Goal: Check status

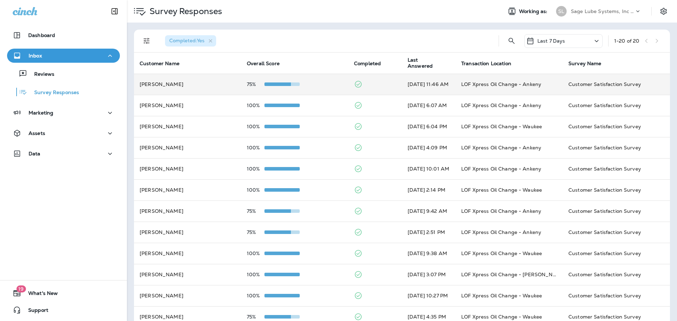
click at [302, 84] on div "75%" at bounding box center [295, 84] width 96 height 6
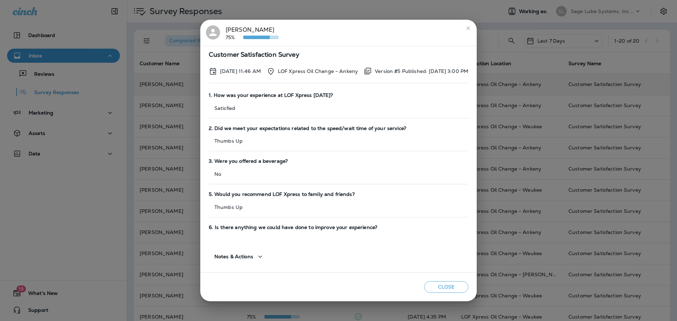
drag, startPoint x: 204, startPoint y: 179, endPoint x: 233, endPoint y: 176, distance: 29.8
click at [229, 176] on div "3. Were you offered a beverage? No" at bounding box center [339, 171] width 260 height 33
click at [246, 178] on div "3. Were you offered a beverage? No" at bounding box center [339, 171] width 260 height 33
click at [471, 27] on icon "close" at bounding box center [469, 28] width 6 height 6
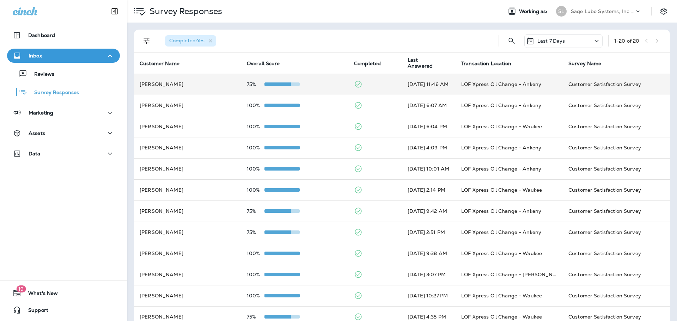
click at [211, 80] on td "[PERSON_NAME]" at bounding box center [187, 84] width 107 height 21
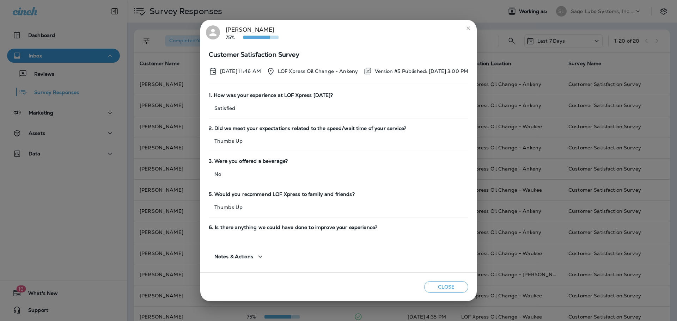
click at [471, 29] on icon "close" at bounding box center [469, 28] width 6 height 6
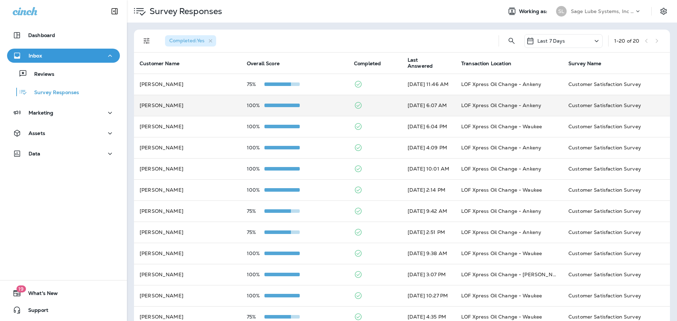
click at [303, 105] on div "100%" at bounding box center [295, 106] width 96 height 6
